Goal: Information Seeking & Learning: Learn about a topic

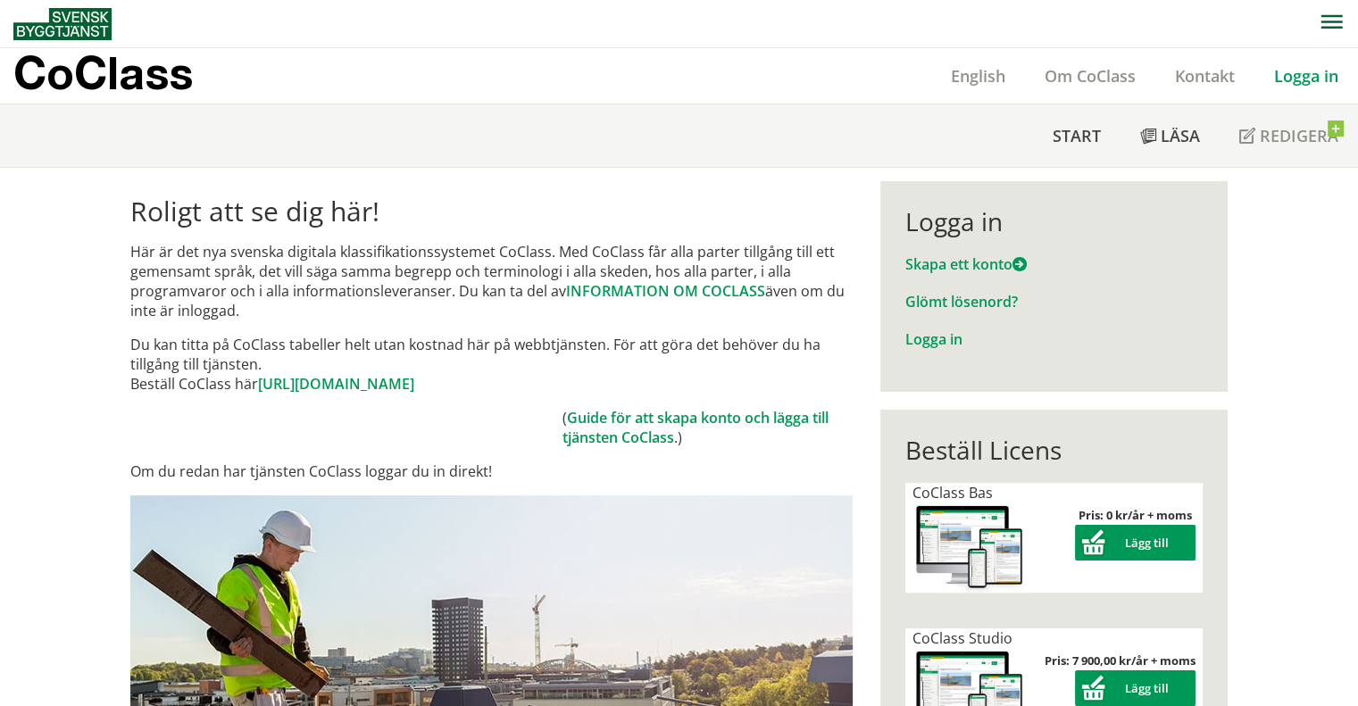
click at [1307, 73] on link "Logga in" at bounding box center [1306, 75] width 104 height 21
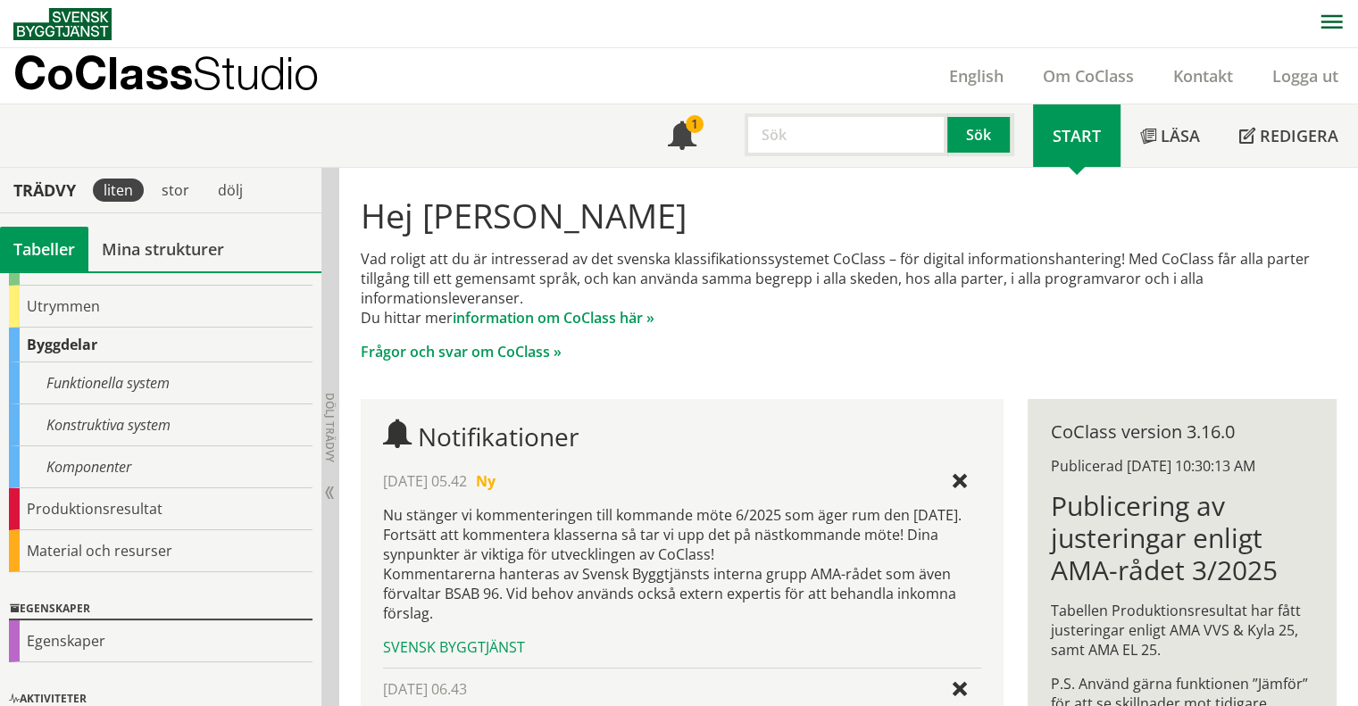
scroll to position [179, 0]
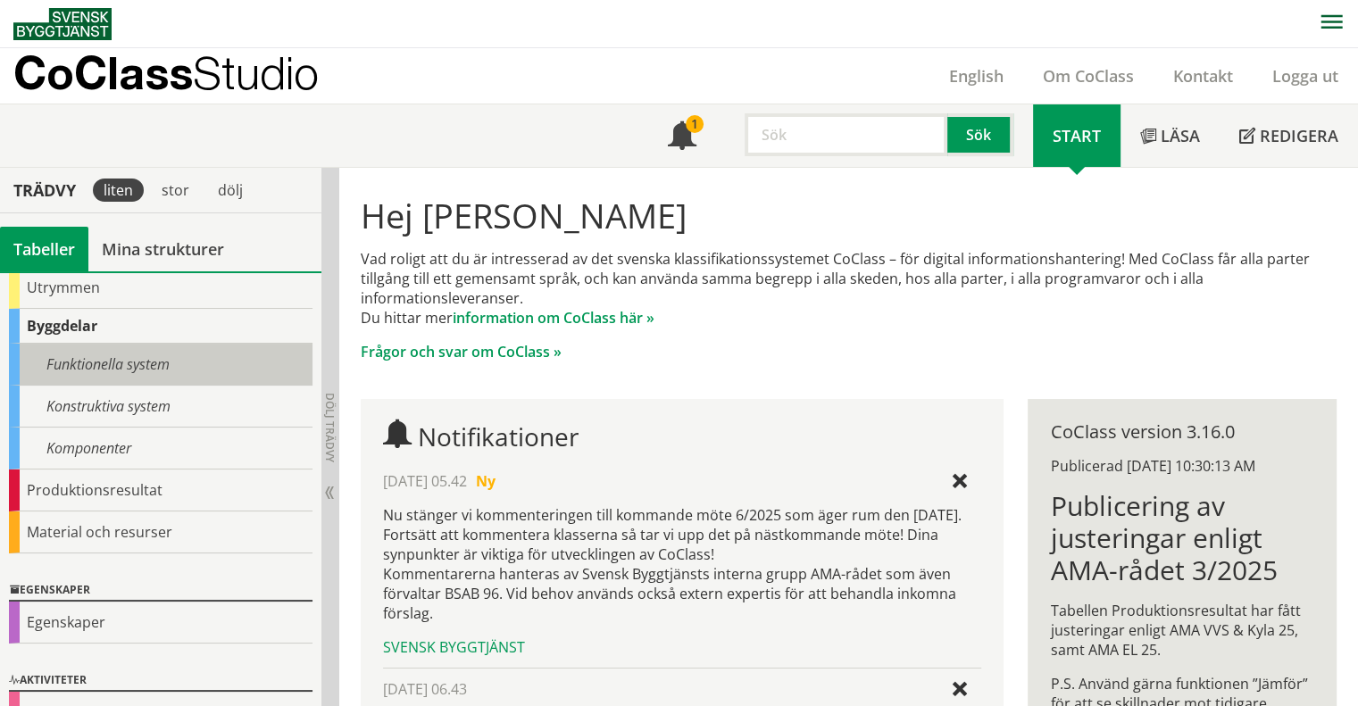
click at [137, 356] on div "Funktionella system" at bounding box center [161, 365] width 304 height 42
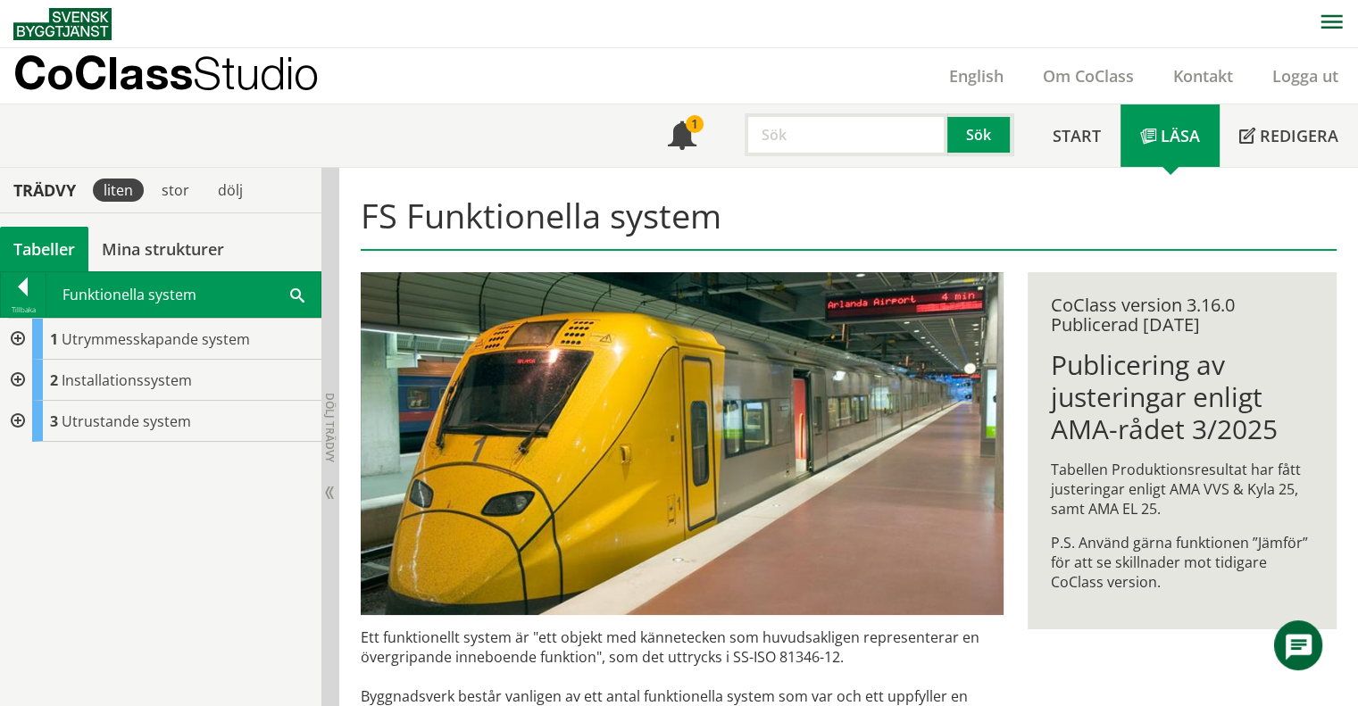
drag, startPoint x: 677, startPoint y: 217, endPoint x: 411, endPoint y: 211, distance: 266.1
click at [411, 211] on h1 "FS Funktionella system" at bounding box center [849, 223] width 977 height 55
drag, startPoint x: 414, startPoint y: 213, endPoint x: 749, endPoint y: 221, distance: 334.9
click at [748, 221] on h1 "FS Funktionella system" at bounding box center [849, 223] width 977 height 55
drag, startPoint x: 734, startPoint y: 221, endPoint x: 412, endPoint y: 211, distance: 321.6
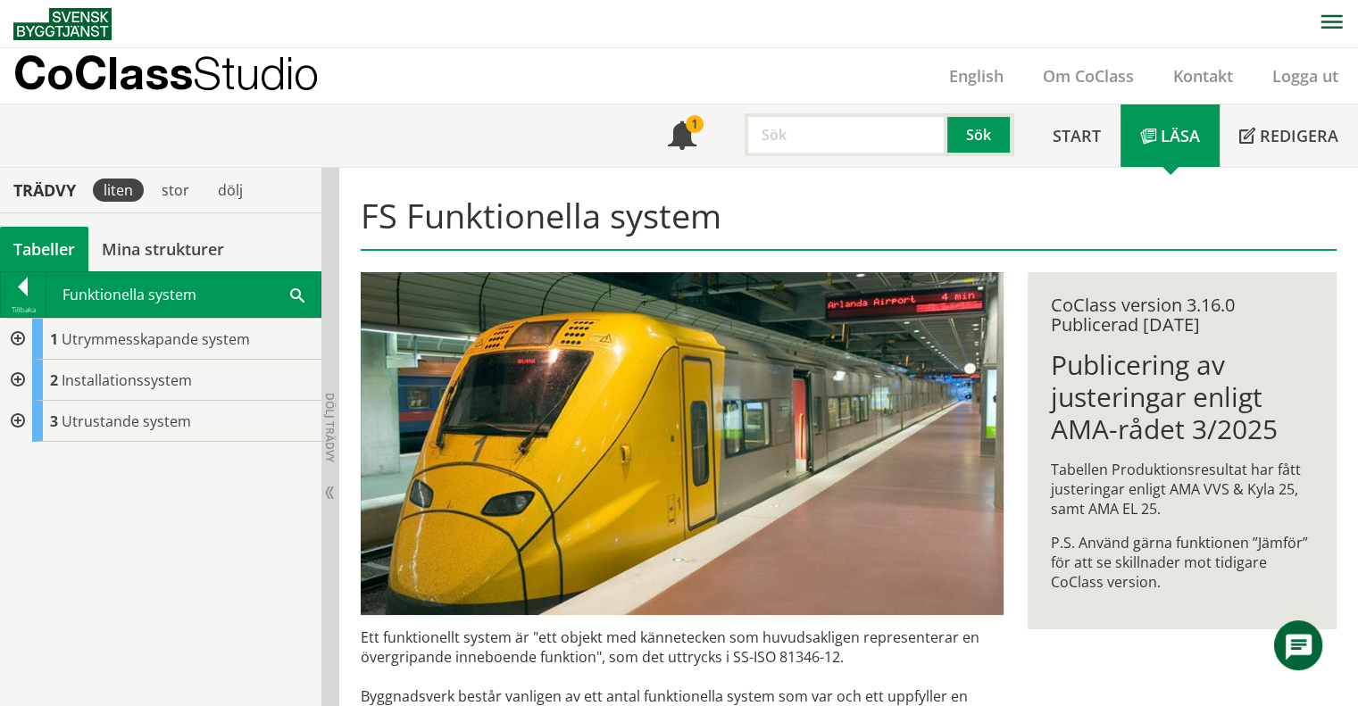
click at [414, 216] on h1 "FS Funktionella system" at bounding box center [849, 223] width 977 height 55
drag, startPoint x: 412, startPoint y: 211, endPoint x: 433, endPoint y: 213, distance: 20.7
click at [421, 212] on h1 "FS Funktionella system" at bounding box center [849, 223] width 977 height 55
click at [25, 293] on div at bounding box center [23, 290] width 45 height 25
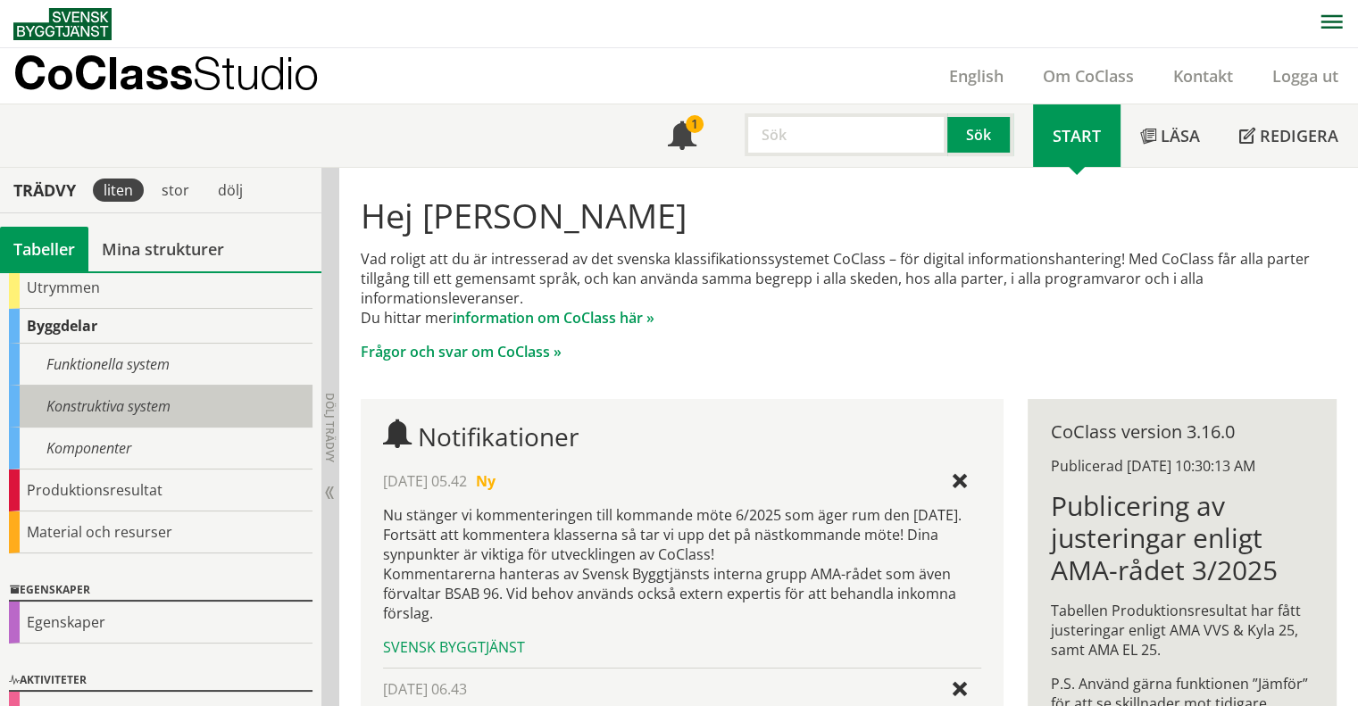
click at [91, 398] on div "Konstruktiva system" at bounding box center [161, 407] width 304 height 42
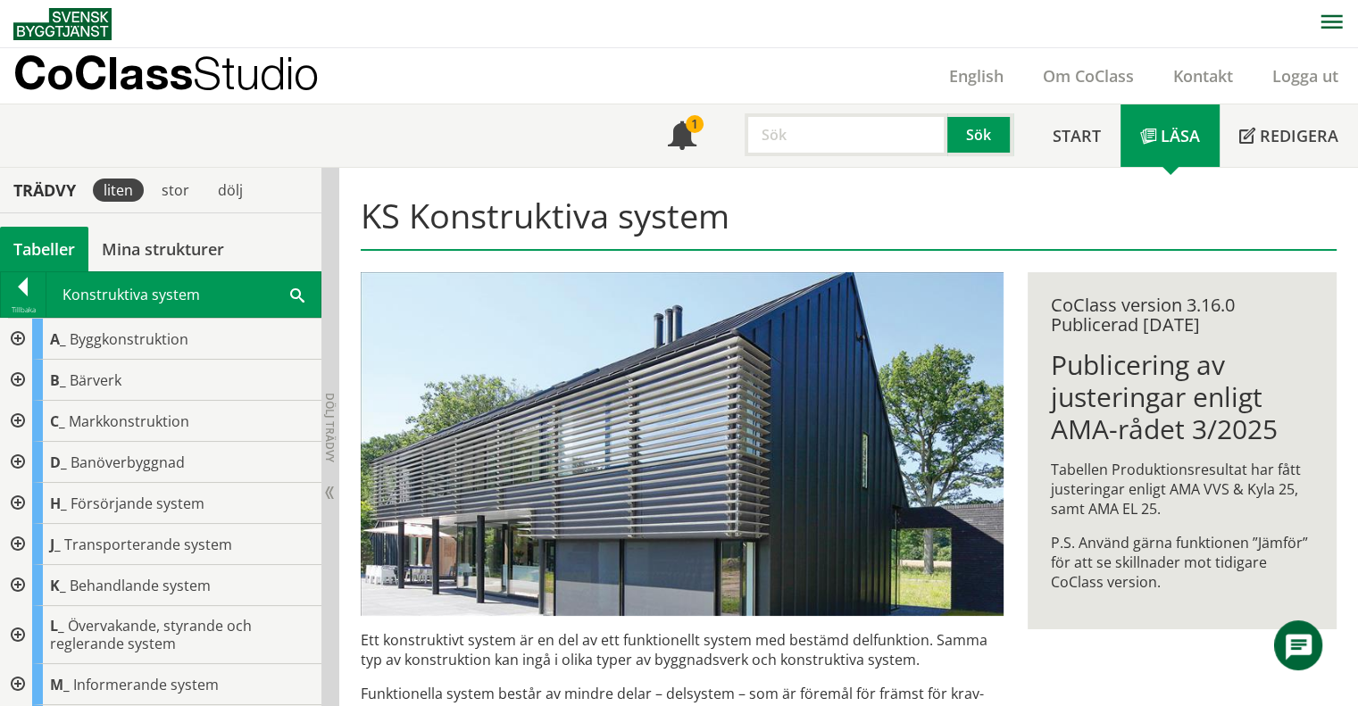
drag, startPoint x: 721, startPoint y: 221, endPoint x: 182, endPoint y: 212, distance: 539.3
click at [27, 293] on div at bounding box center [23, 290] width 45 height 25
